Goal: Transaction & Acquisition: Obtain resource

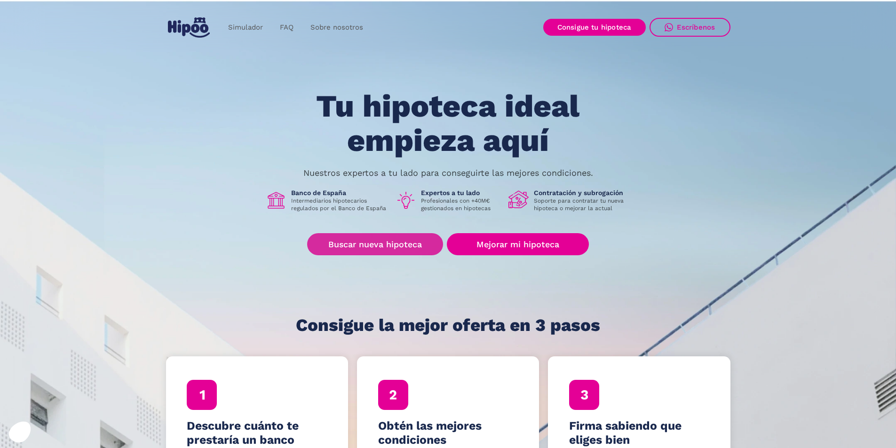
click at [379, 248] on link "Buscar nueva hipoteca" at bounding box center [375, 244] width 136 height 22
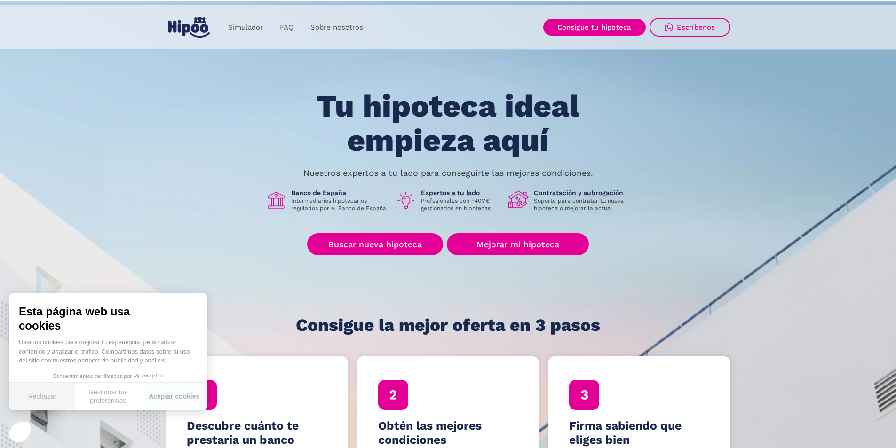
click at [51, 393] on button "Rechazar" at bounding box center [42, 397] width 66 height 28
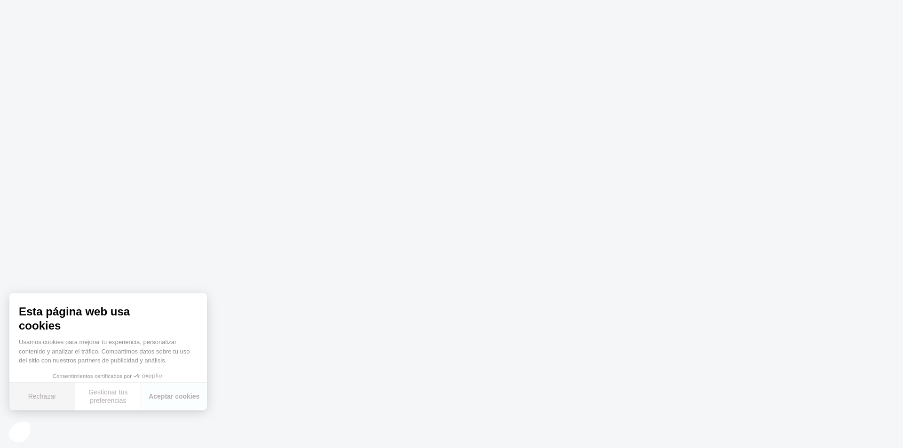
click at [57, 394] on button "Rechazar" at bounding box center [42, 397] width 66 height 28
